Goal: Information Seeking & Learning: Learn about a topic

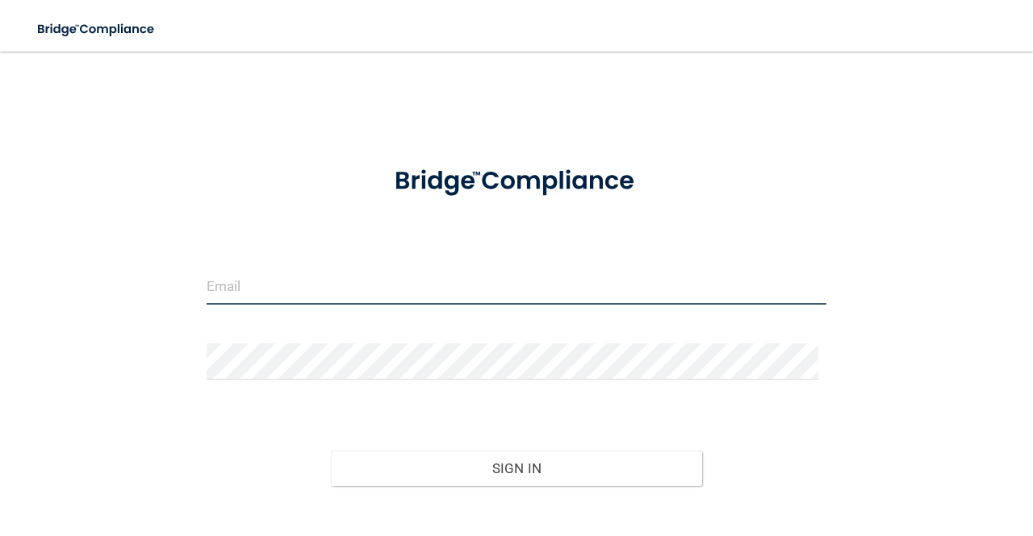
click at [400, 283] on input "email" at bounding box center [517, 287] width 620 height 36
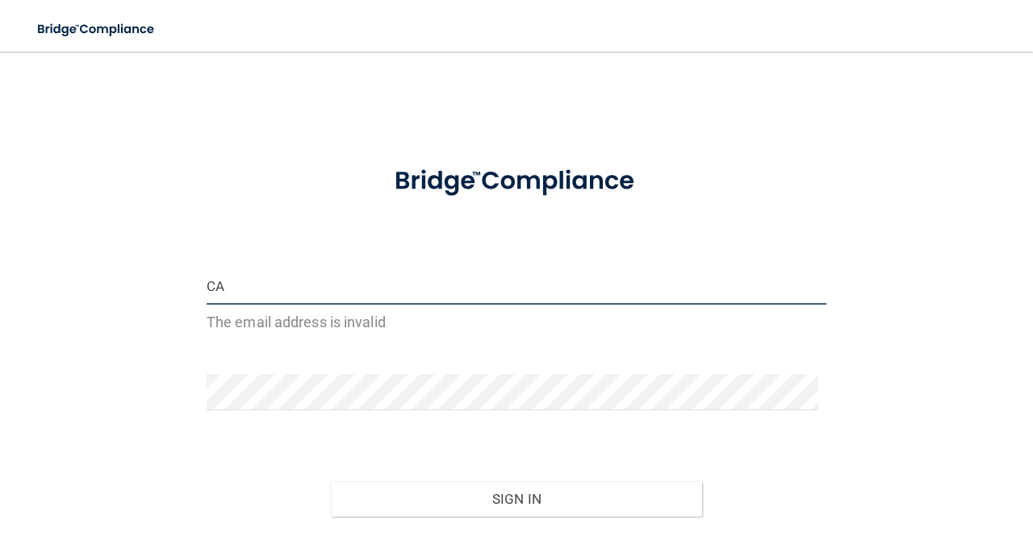
type input "C"
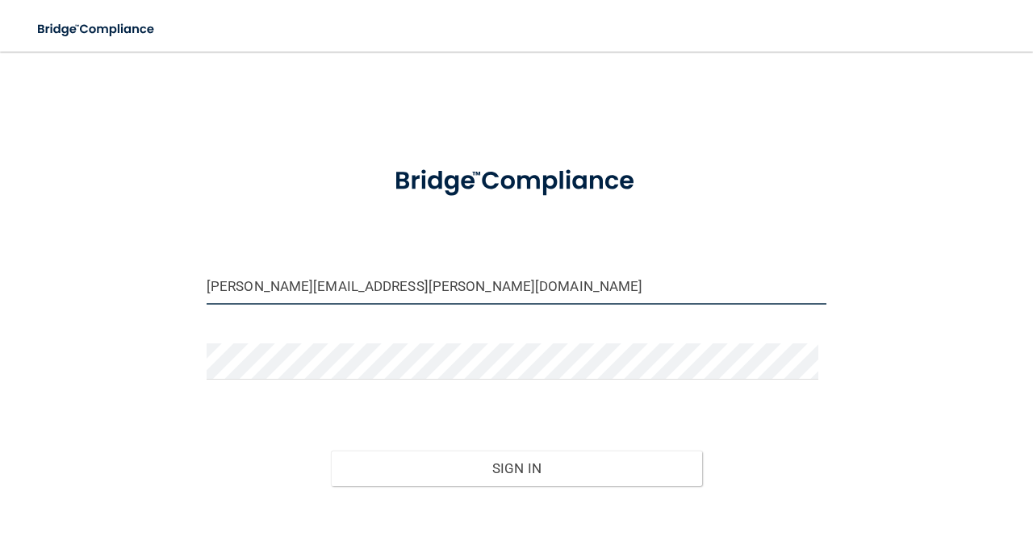
type input "[PERSON_NAME][EMAIL_ADDRESS][PERSON_NAME][DOMAIN_NAME]"
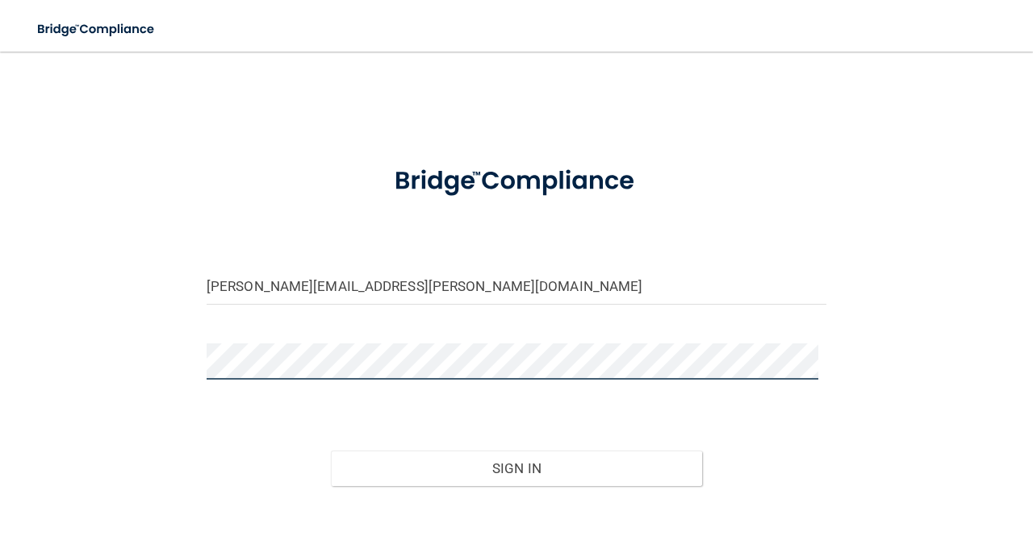
click at [331, 451] on button "Sign In" at bounding box center [517, 468] width 372 height 35
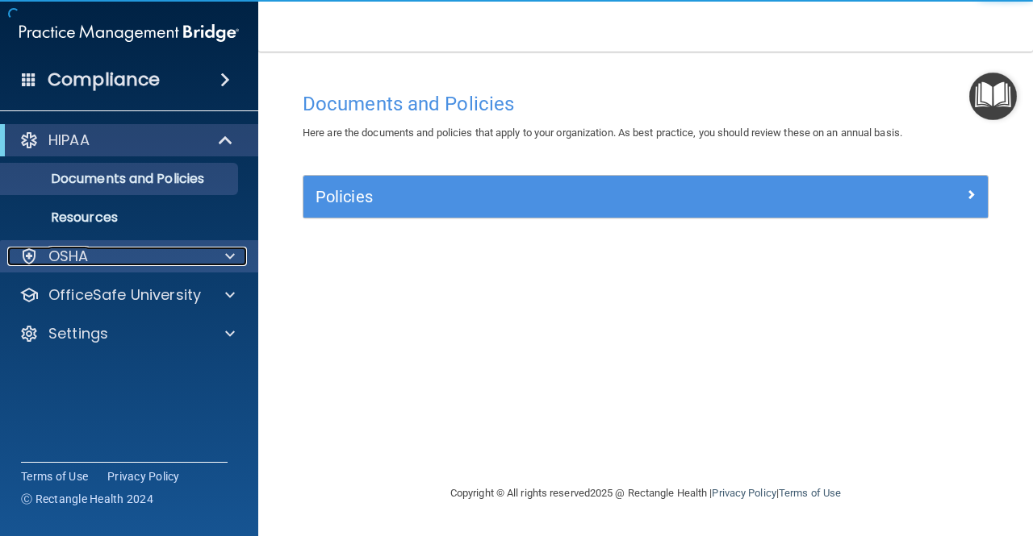
click at [95, 261] on div "OSHA" at bounding box center [107, 256] width 200 height 19
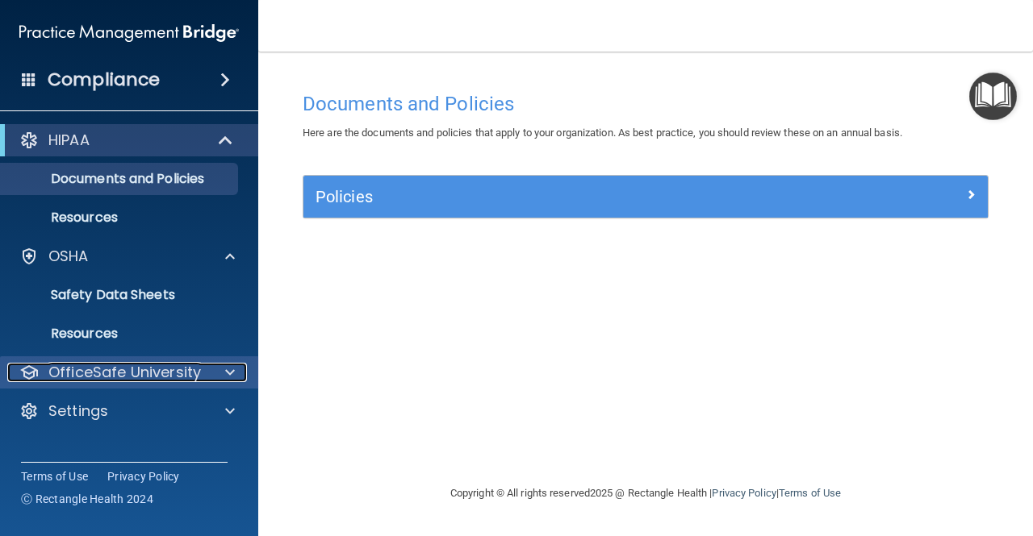
click at [110, 374] on p "OfficeSafe University" at bounding box center [124, 372] width 152 height 19
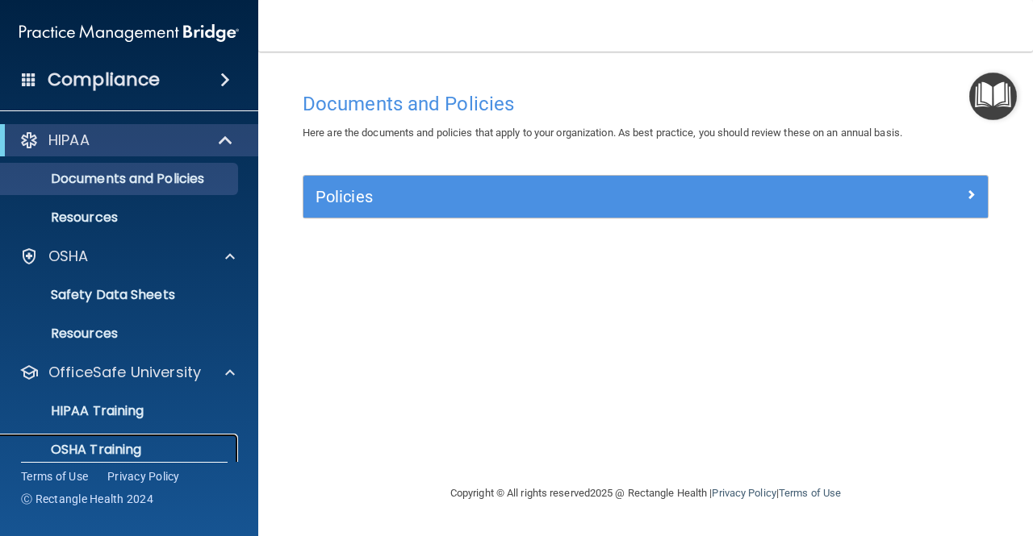
click at [101, 442] on p "OSHA Training" at bounding box center [75, 450] width 131 height 16
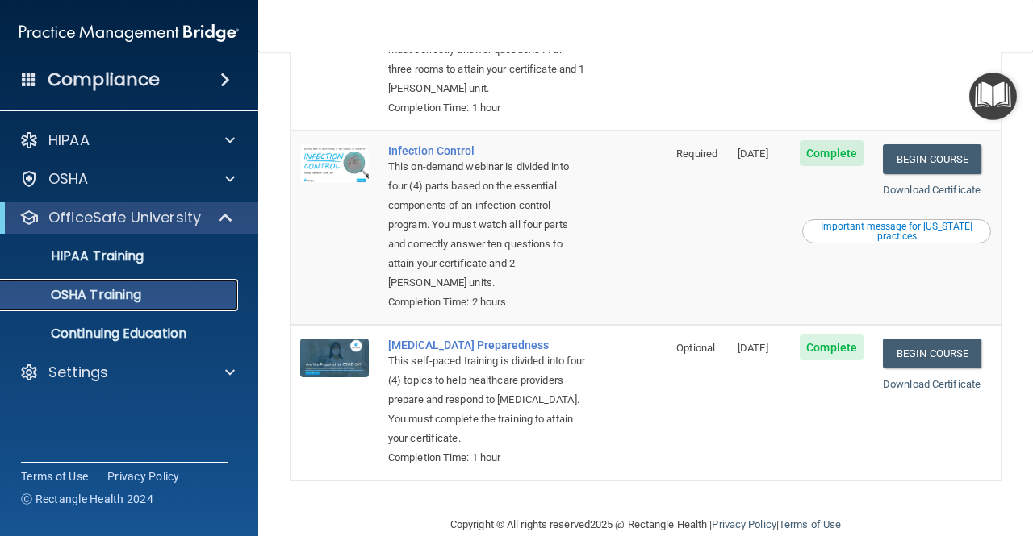
scroll to position [449, 0]
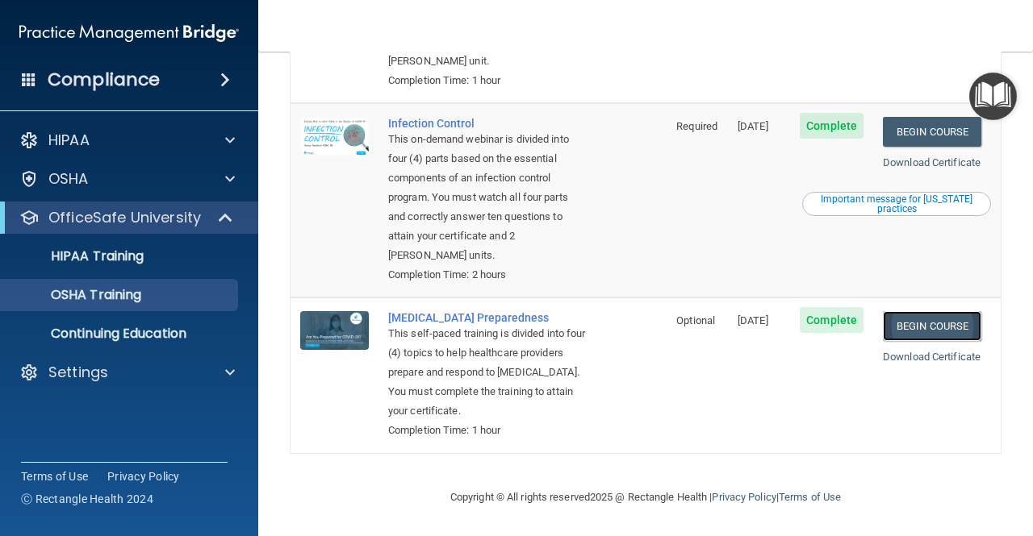
click at [916, 321] on link "Begin Course" at bounding box center [932, 326] width 98 height 30
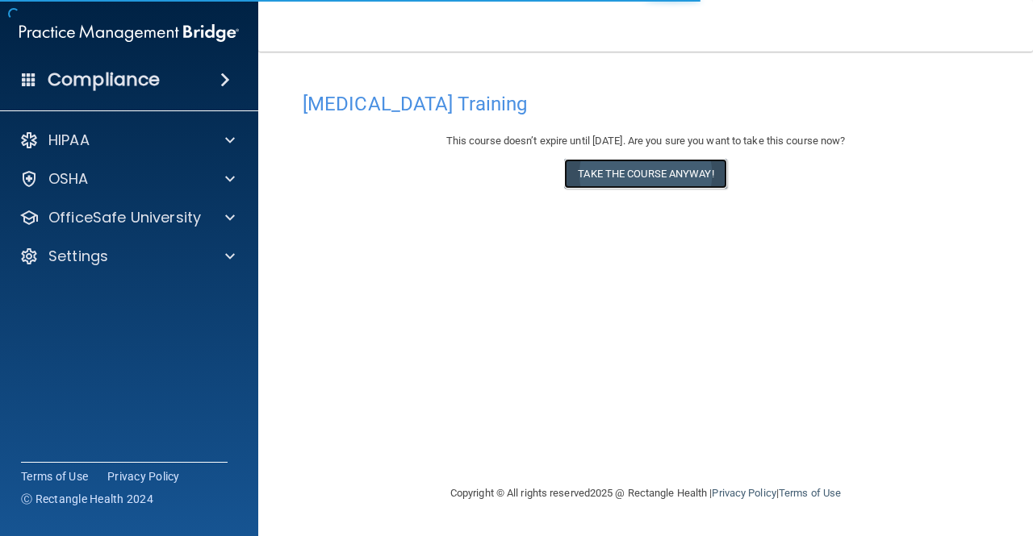
click at [599, 161] on button "Take the course anyway!" at bounding box center [645, 174] width 162 height 30
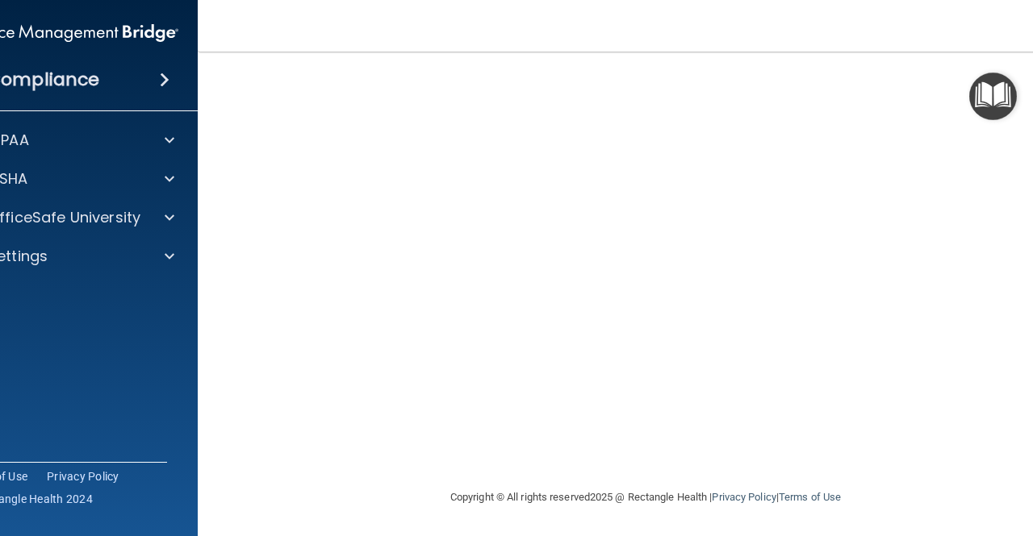
scroll to position [32, 0]
